Goal: Information Seeking & Learning: Check status

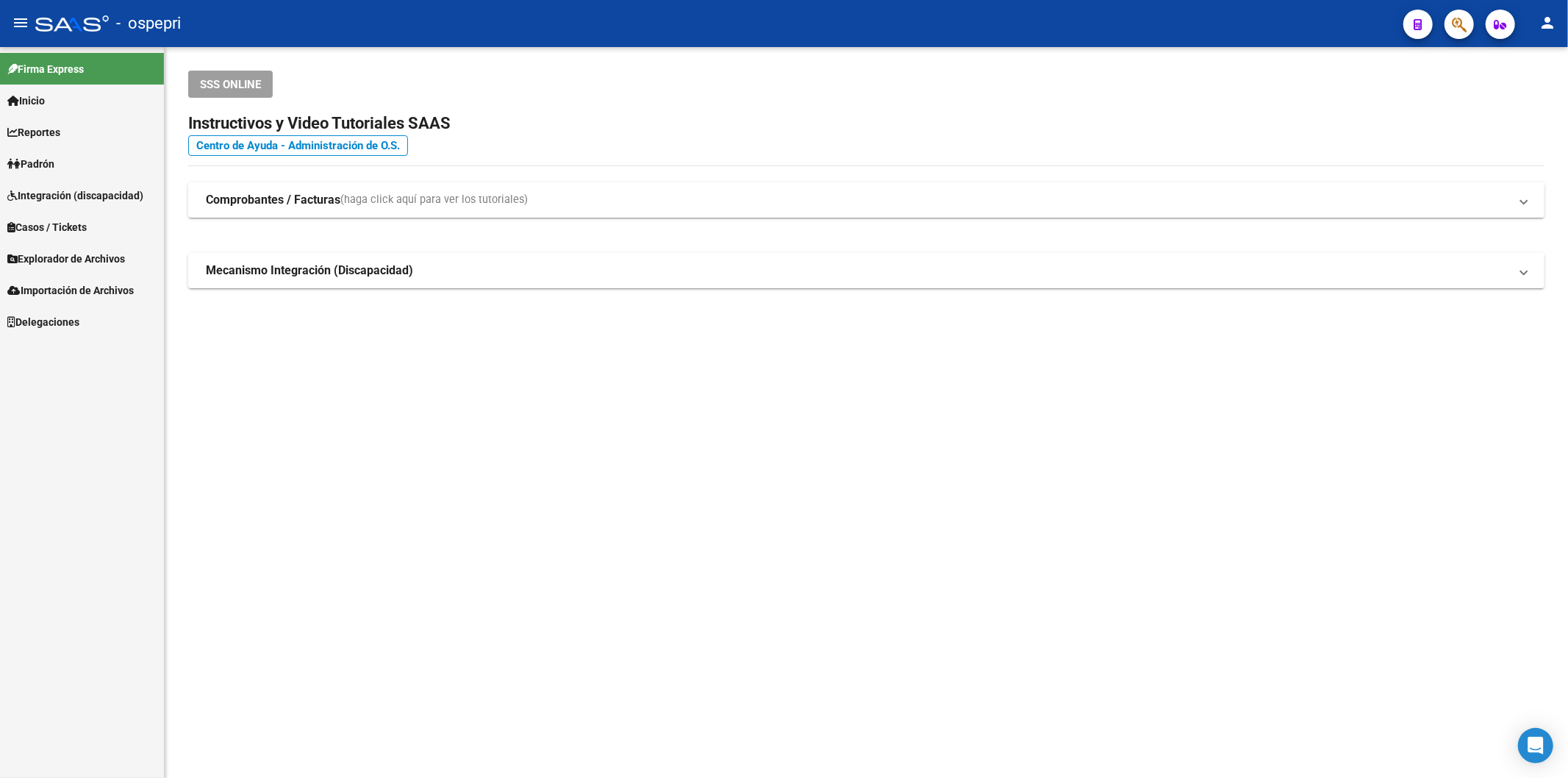
click at [1467, 26] on button "button" at bounding box center [1459, 24] width 29 height 29
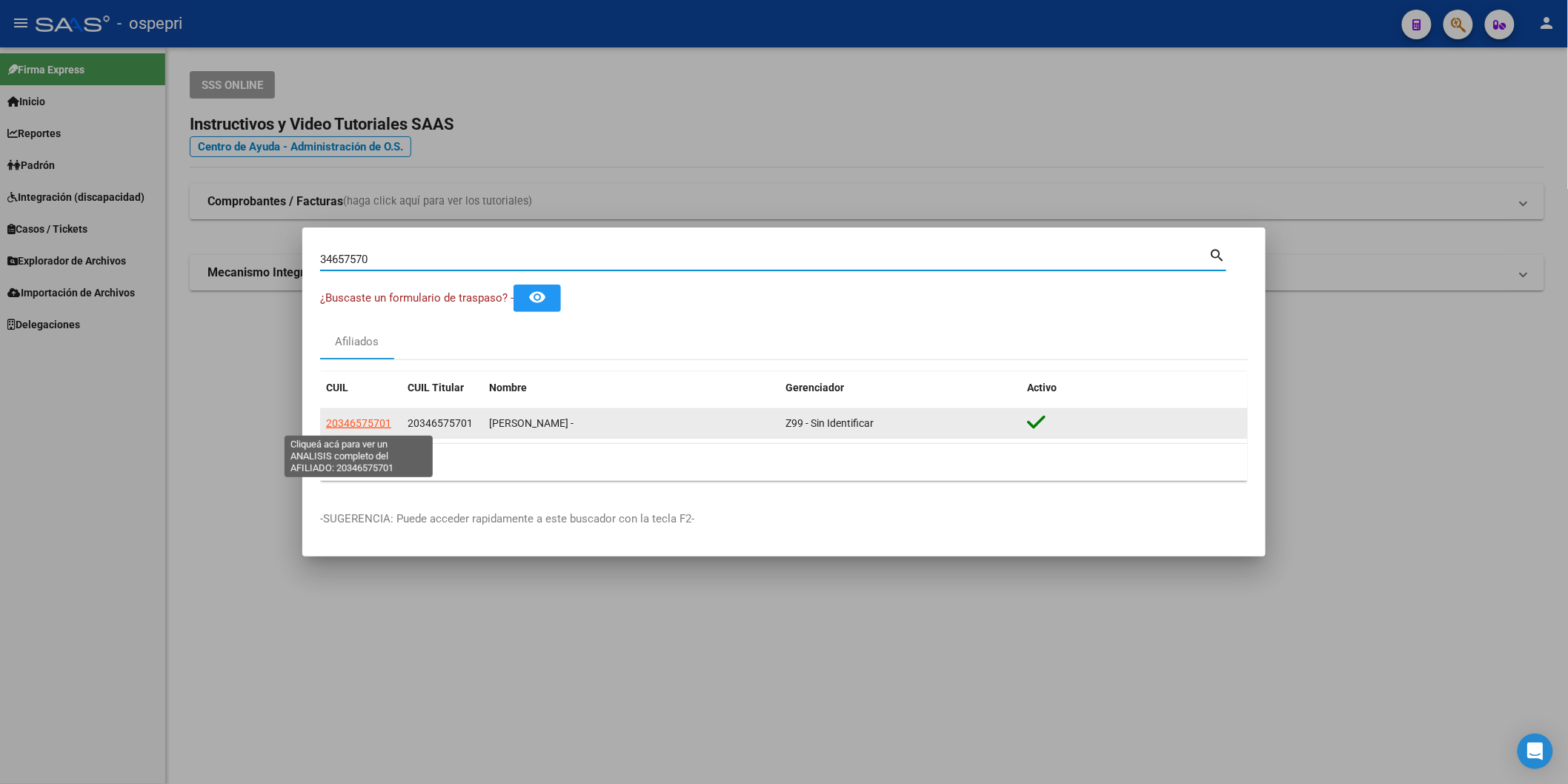
click at [383, 425] on span "20346575701" at bounding box center [359, 424] width 65 height 12
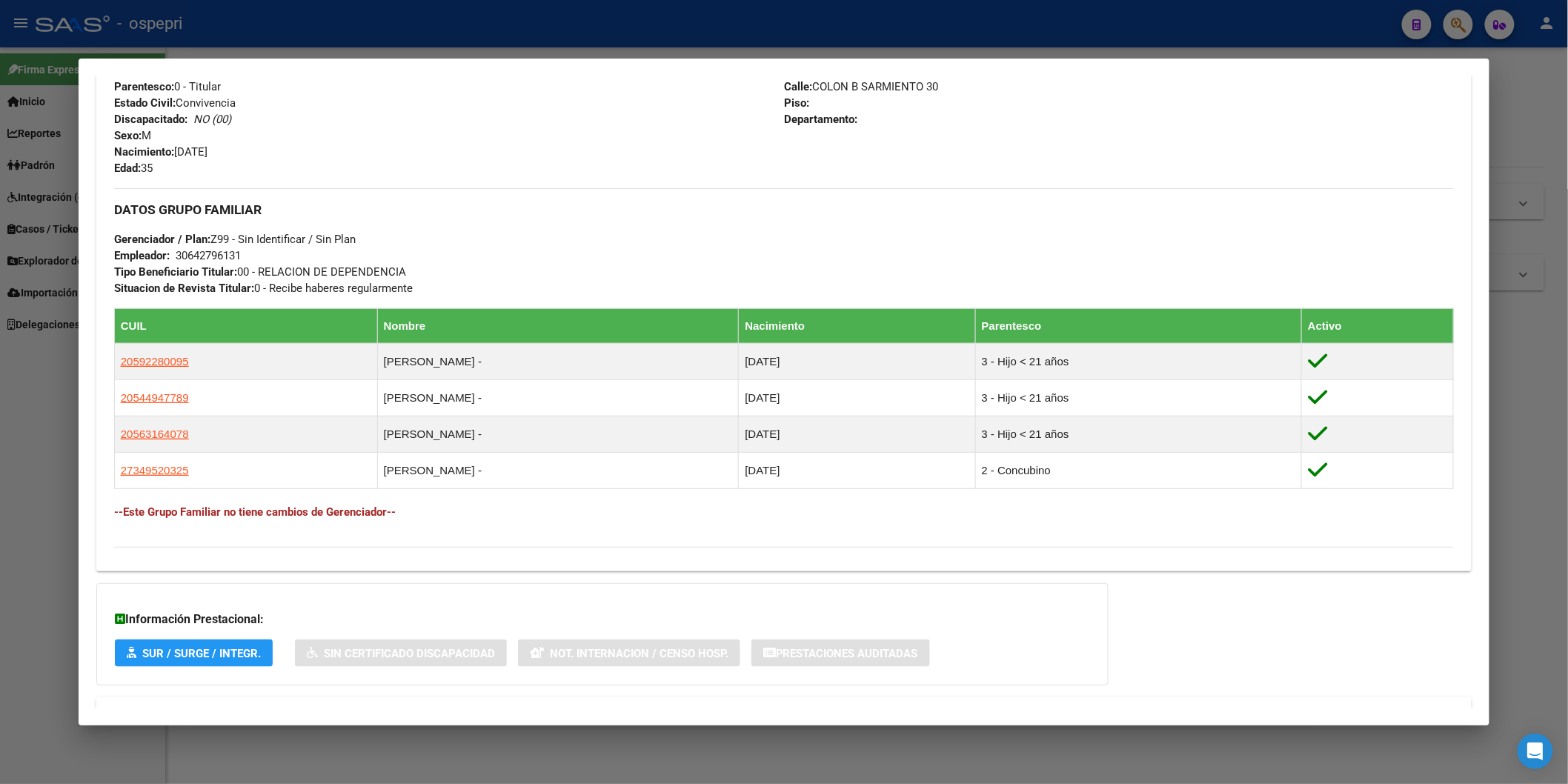
scroll to position [657, 0]
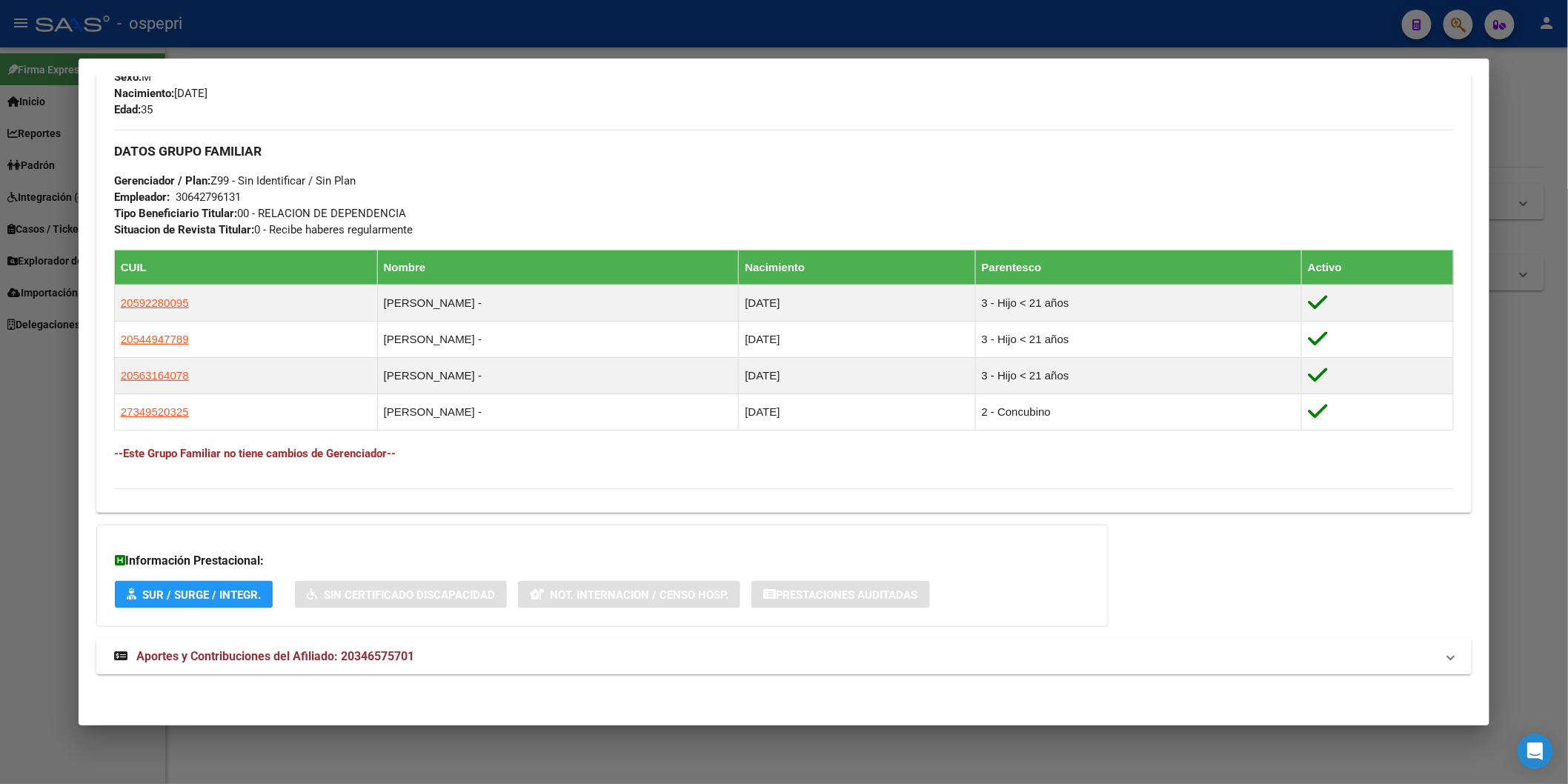
click at [351, 650] on span "Aportes y Contribuciones del Afiliado: 20346575701" at bounding box center [275, 656] width 278 height 14
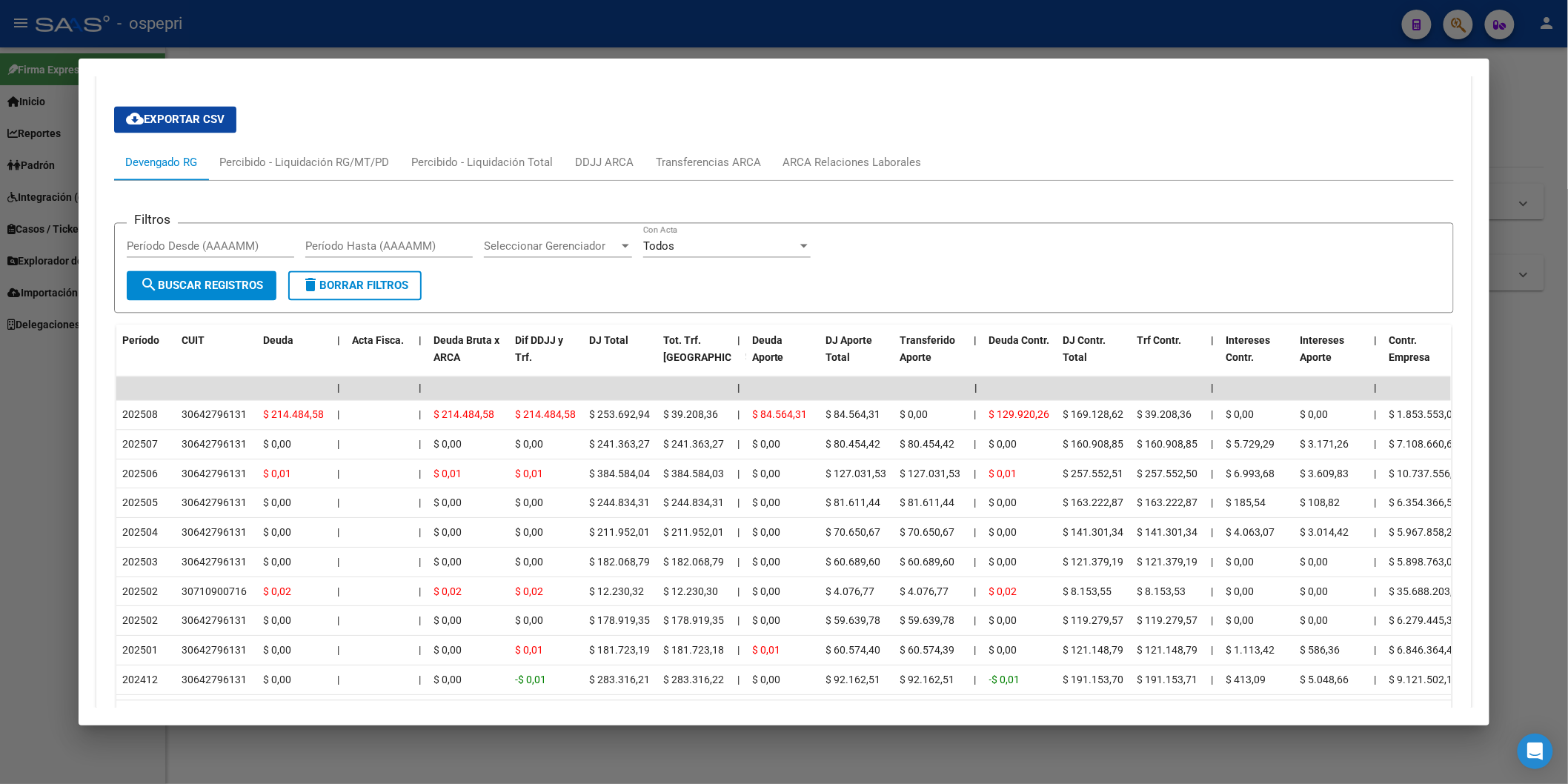
scroll to position [1275, 0]
click at [828, 157] on div "ARCA Relaciones Laborales" at bounding box center [852, 158] width 139 height 16
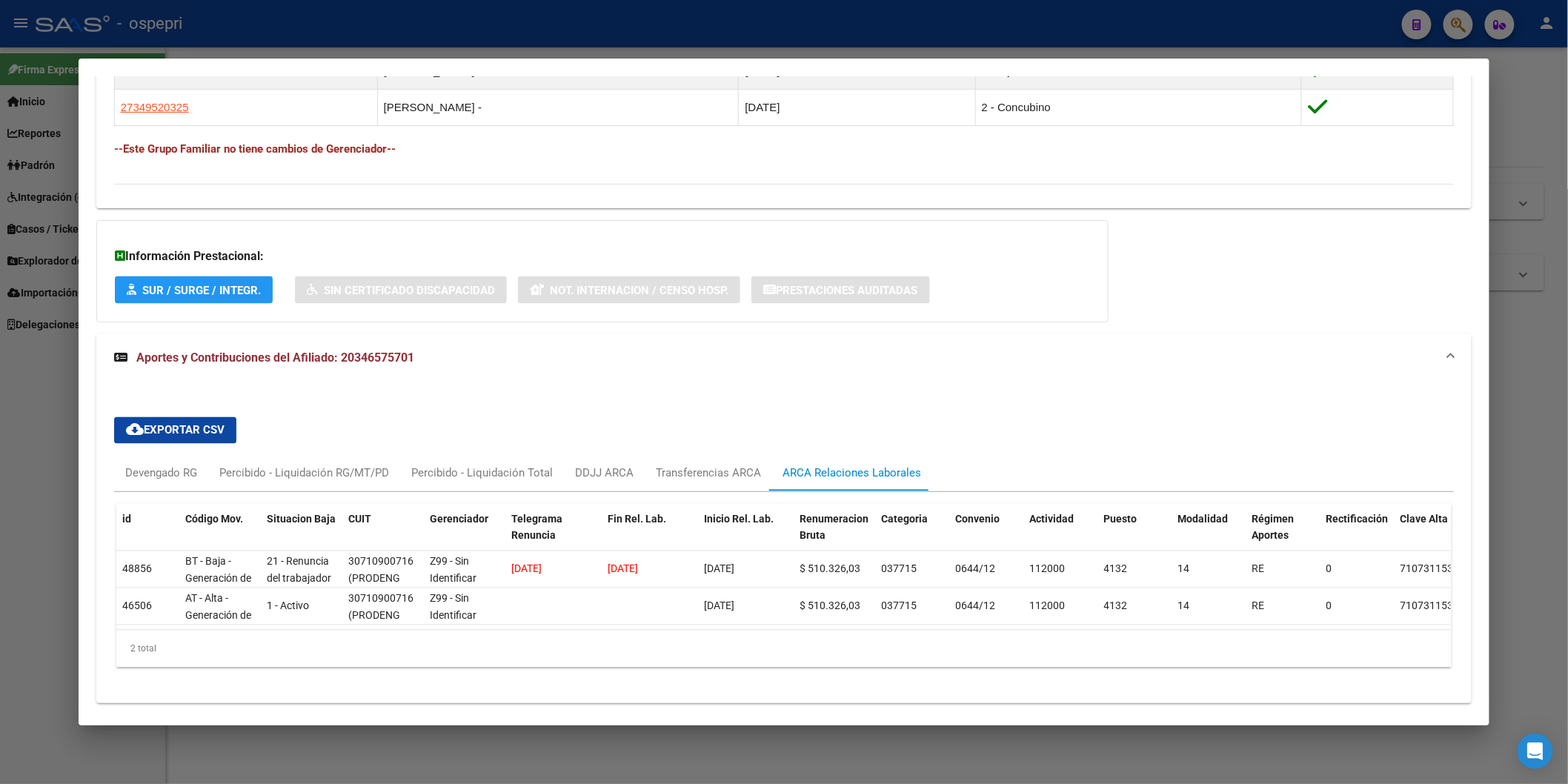
scroll to position [1003, 0]
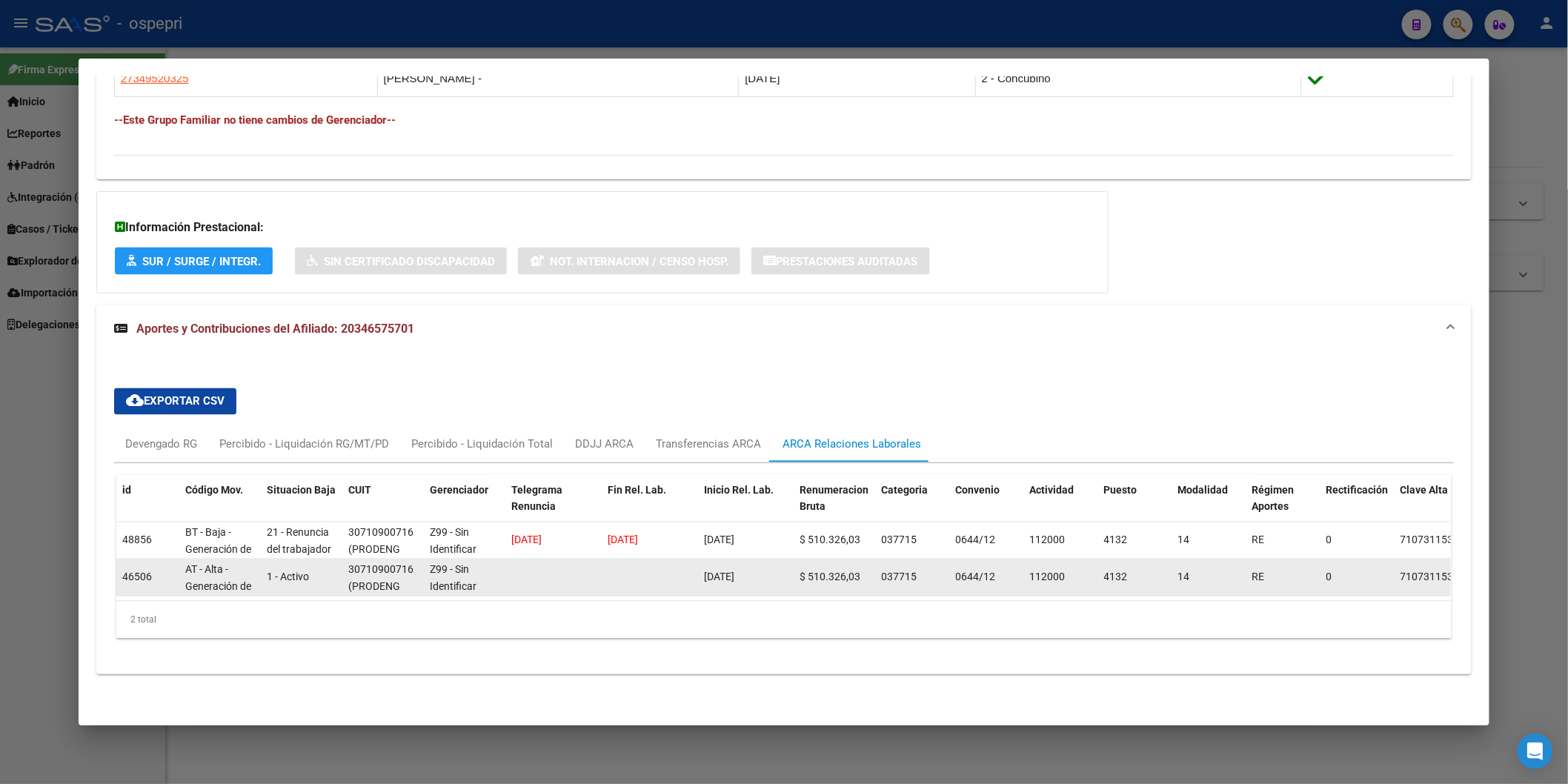
click at [602, 560] on datatable-body-cell at bounding box center [650, 578] width 96 height 37
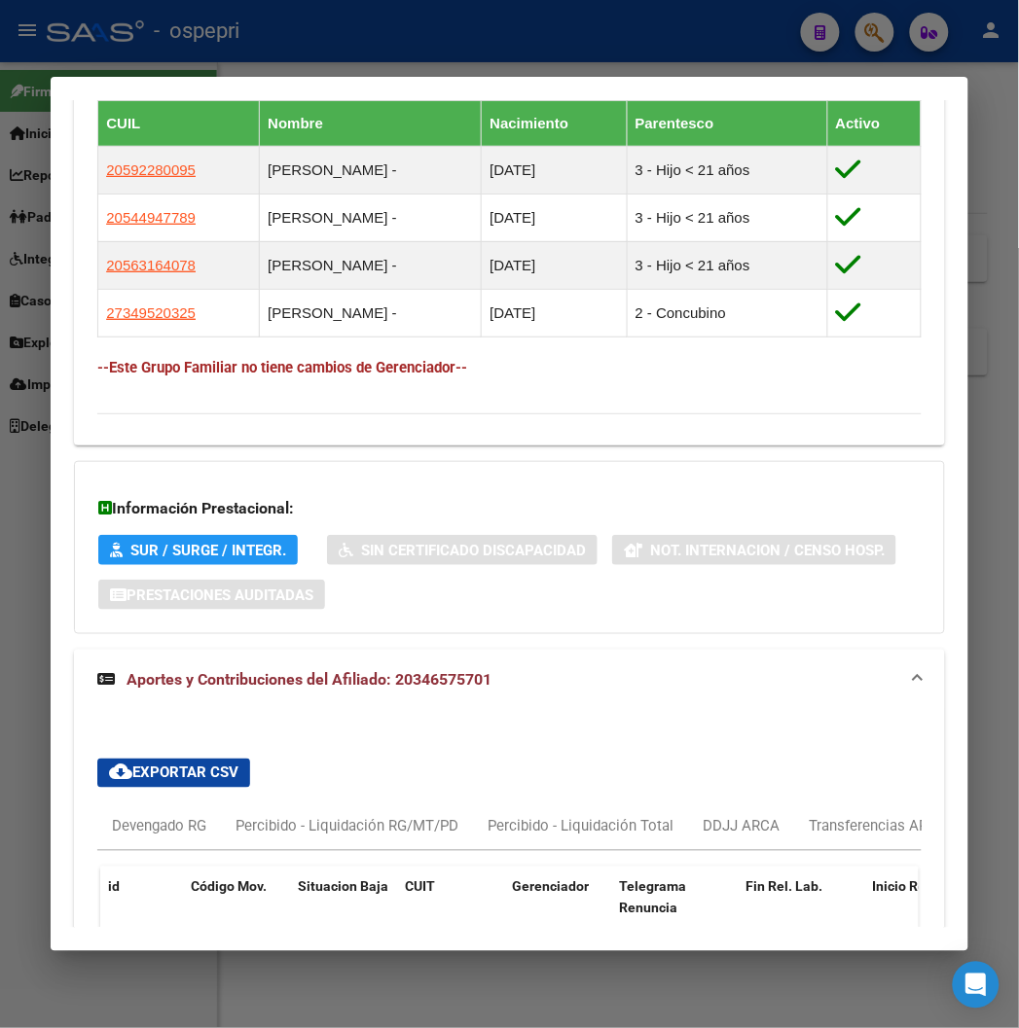
scroll to position [1544, 0]
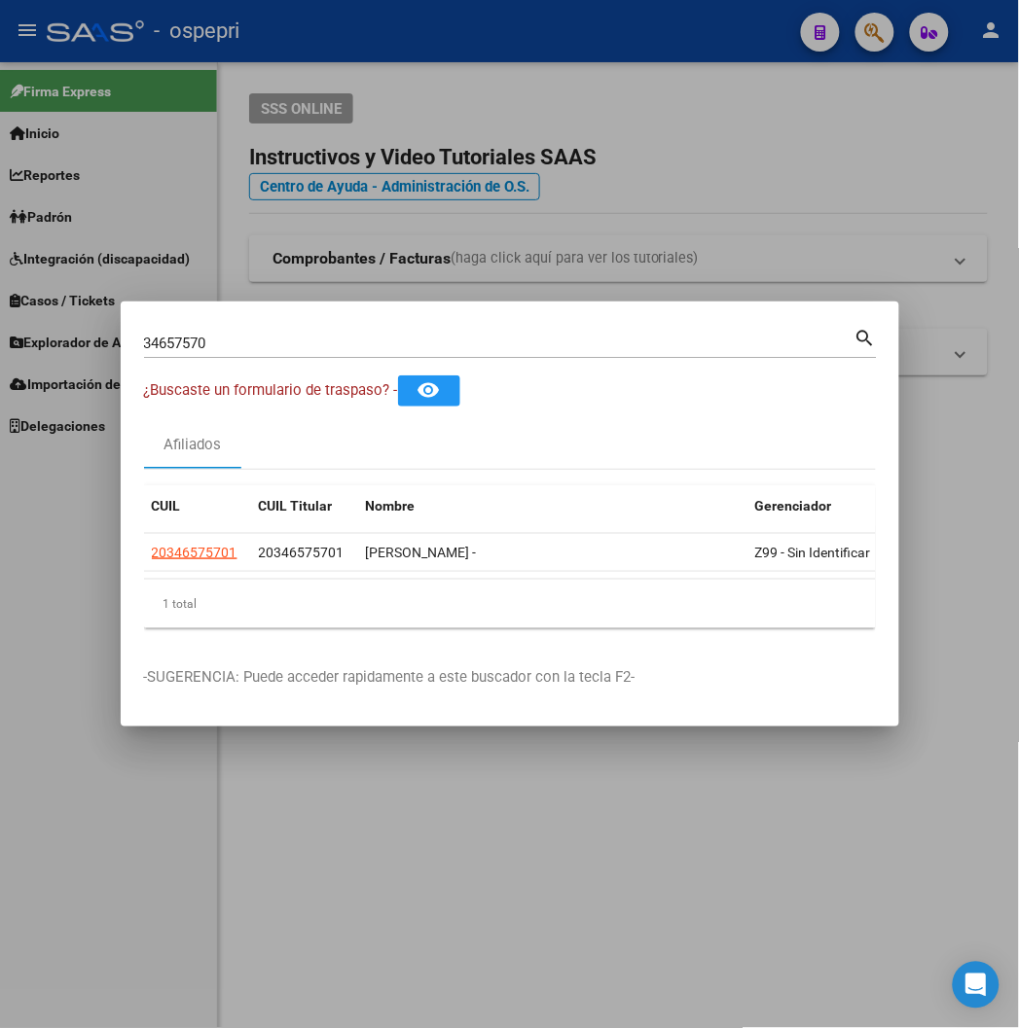
click at [343, 345] on input "34657570" at bounding box center [499, 344] width 710 height 18
paste input "805771"
type input "34805771"
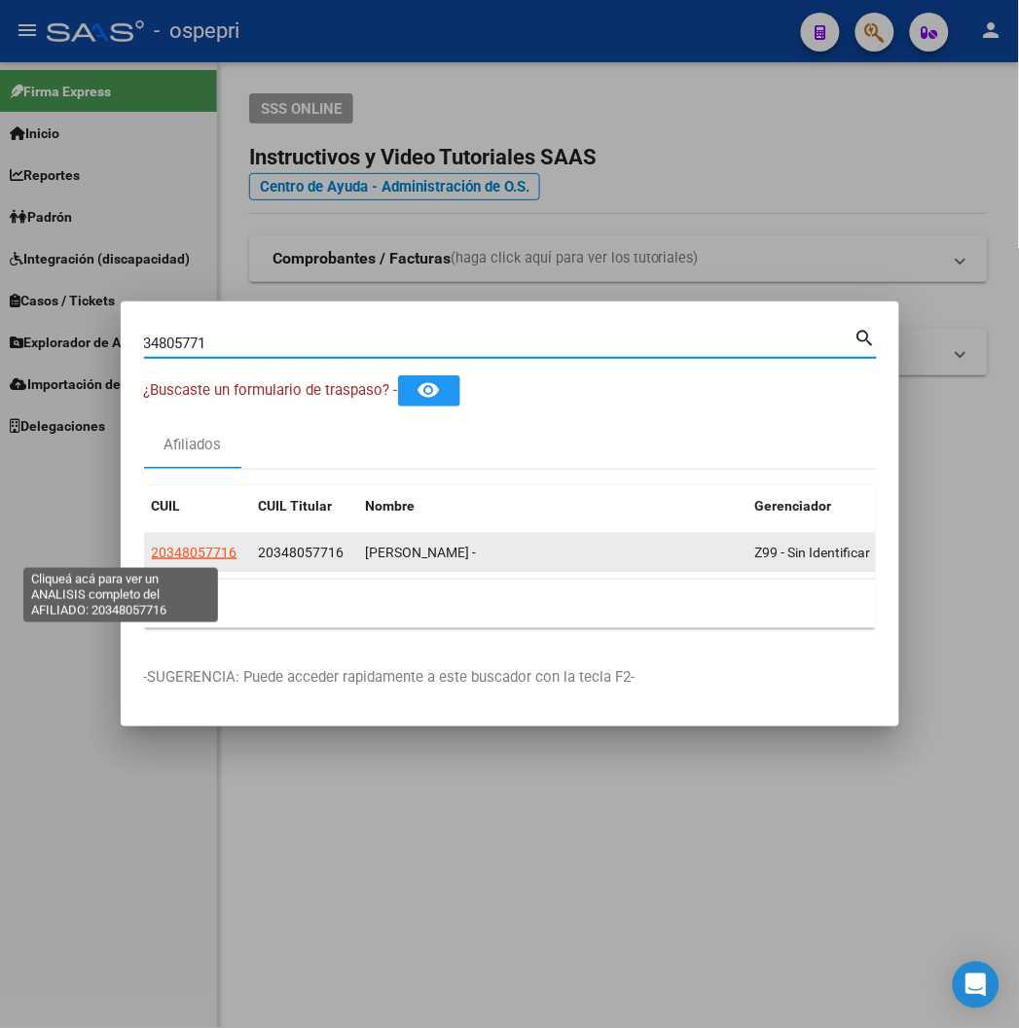
click at [152, 558] on span "20348057716" at bounding box center [195, 553] width 86 height 16
type textarea "20348057716"
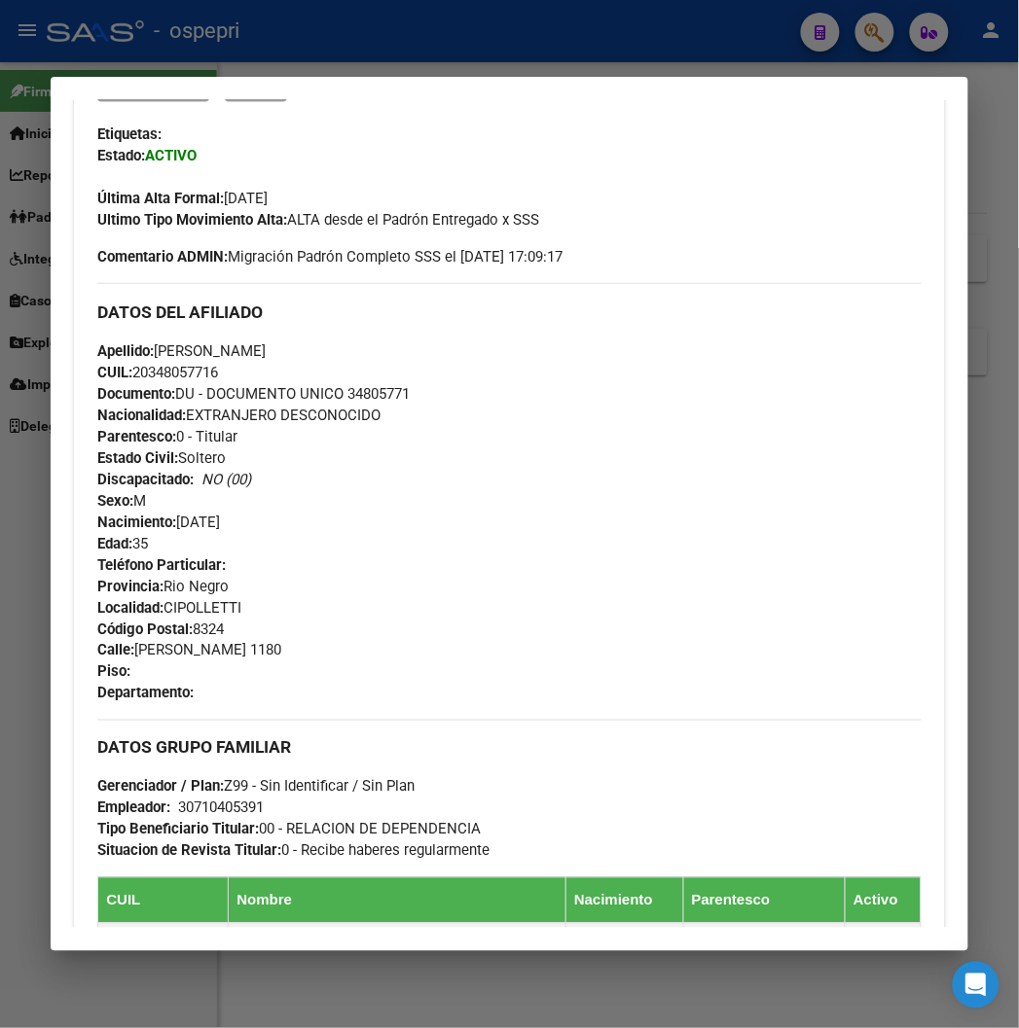
scroll to position [987, 0]
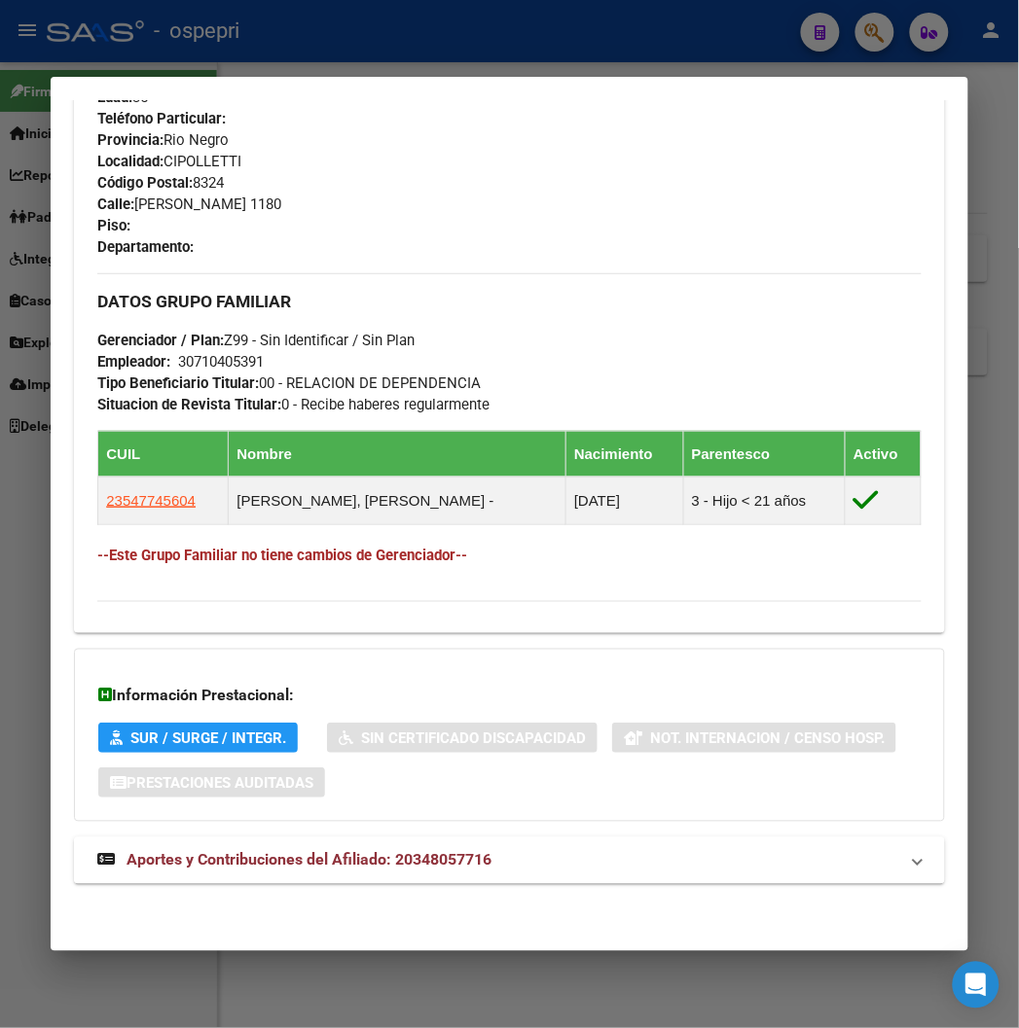
click at [361, 838] on mat-expansion-panel-header "Aportes y Contribuciones del Afiliado: 20348057716" at bounding box center [509, 861] width 870 height 47
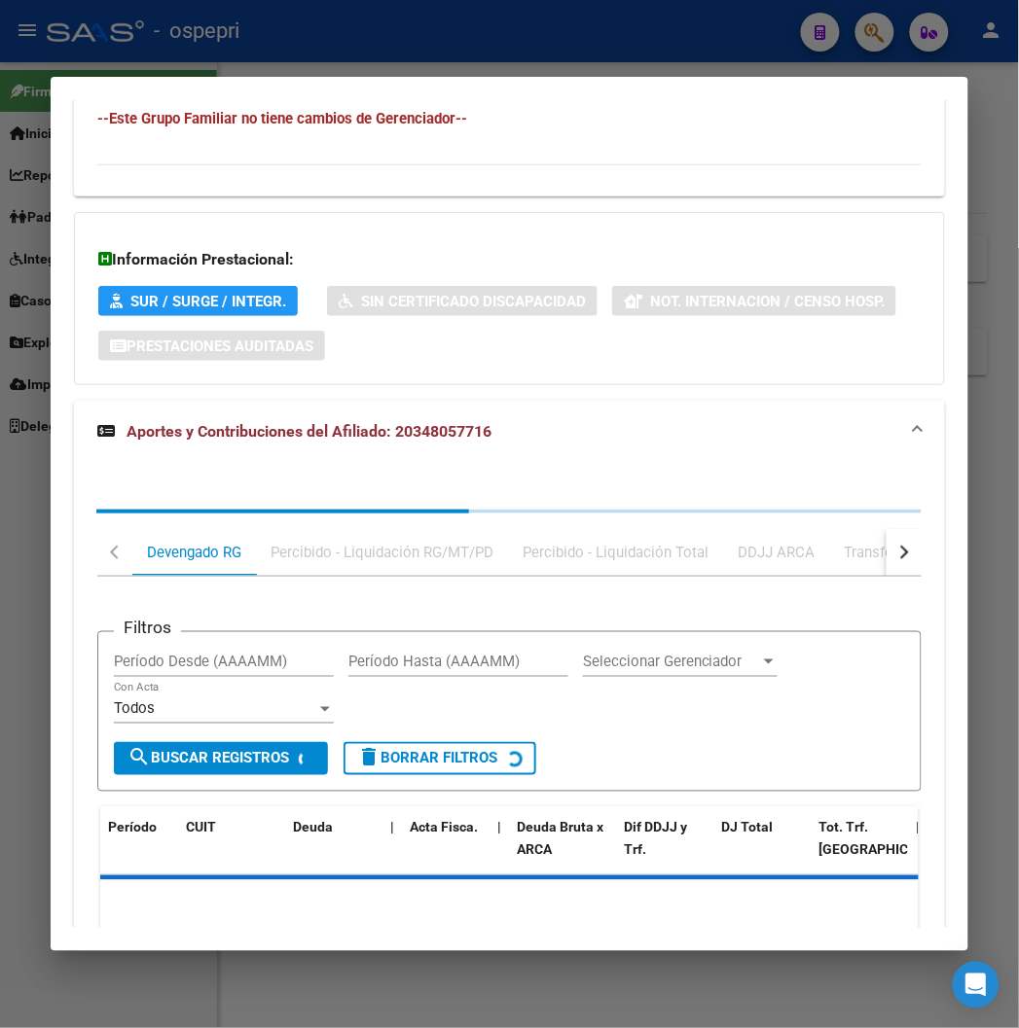
scroll to position [1514, 0]
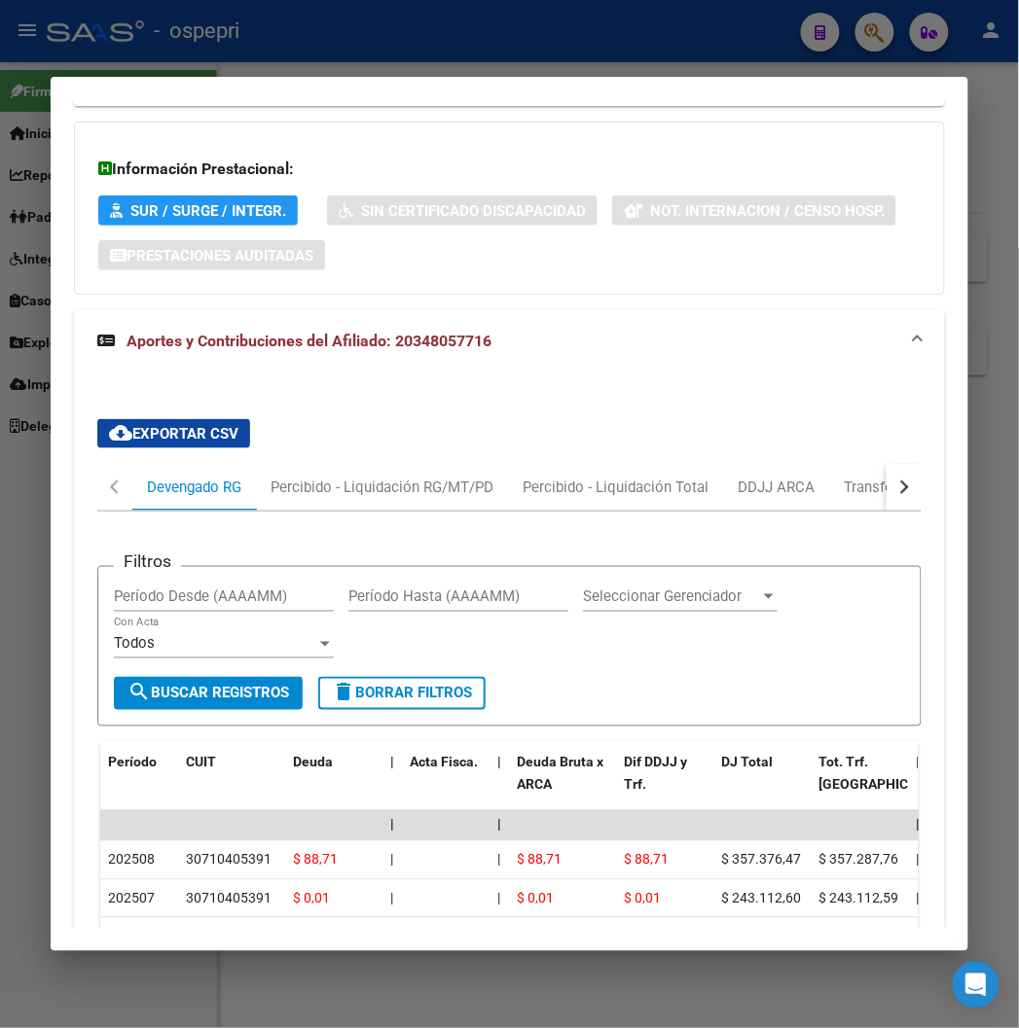
click at [909, 489] on div "button" at bounding box center [902, 488] width 14 height 14
click at [837, 487] on div "ARCA Relaciones Laborales" at bounding box center [826, 487] width 182 height 21
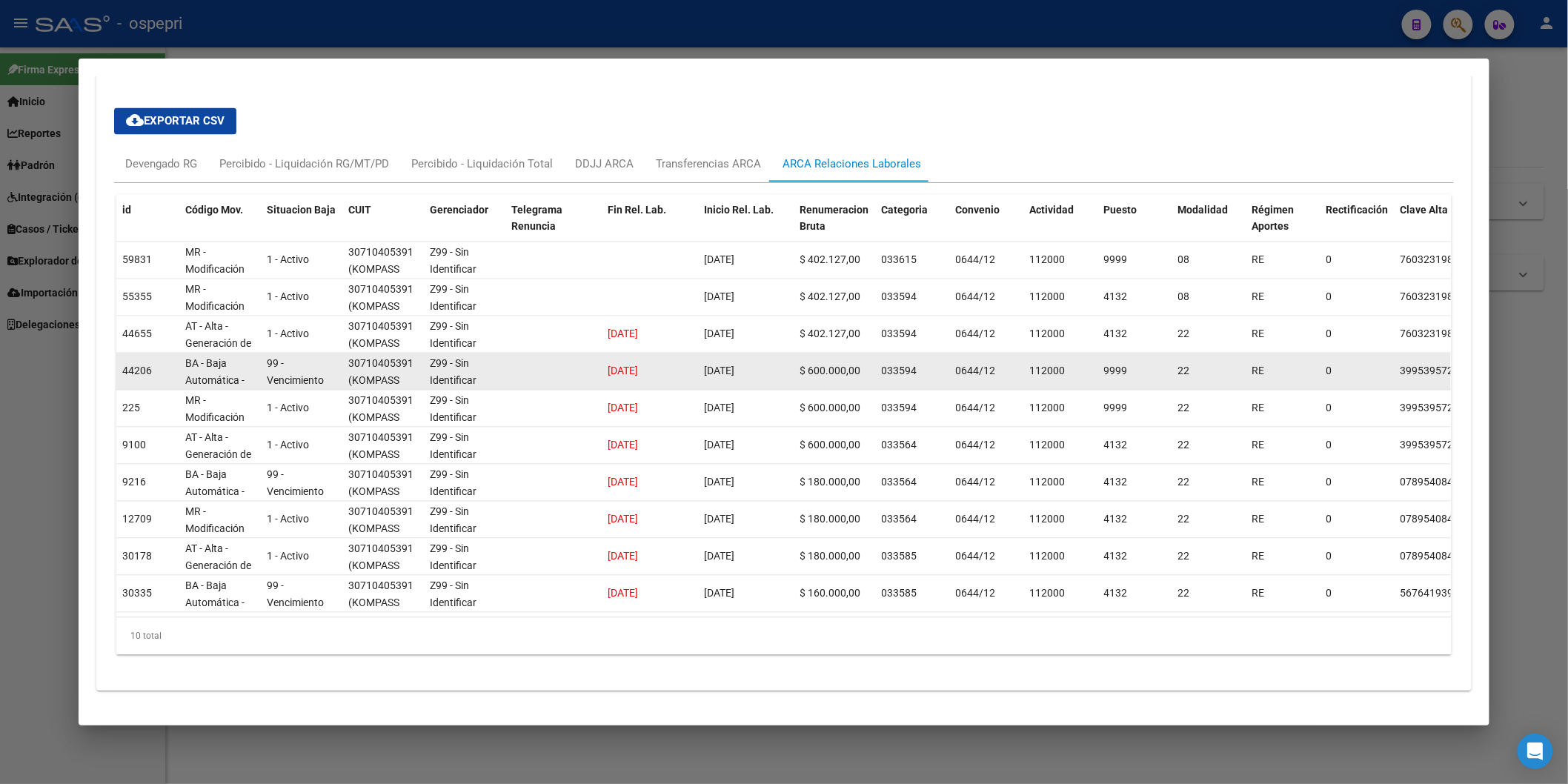
scroll to position [1191, 0]
